Goal: Understand process/instructions

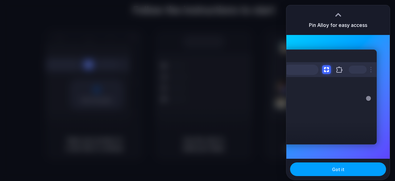
click at [334, 167] on span "Got it" at bounding box center [338, 169] width 12 height 6
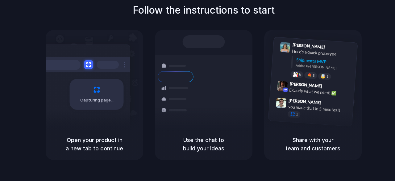
click at [375, 20] on div "Follow the instructions to start Capturing page Open your product in a new tab …" at bounding box center [203, 81] width 395 height 157
click at [114, 61] on div at bounding box center [108, 64] width 22 height 8
